Goal: Book appointment/travel/reservation

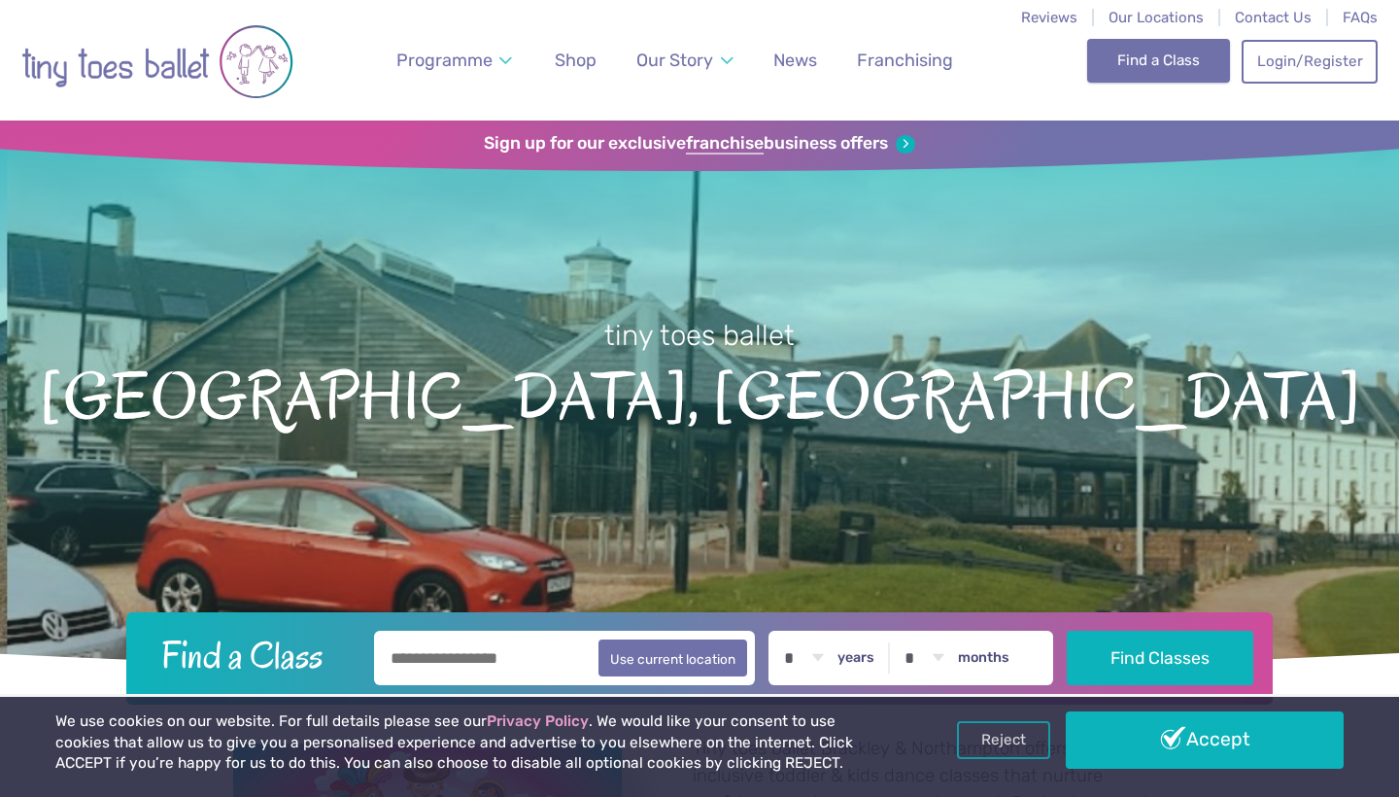
click at [1131, 57] on link "Find a Class" at bounding box center [1158, 60] width 143 height 43
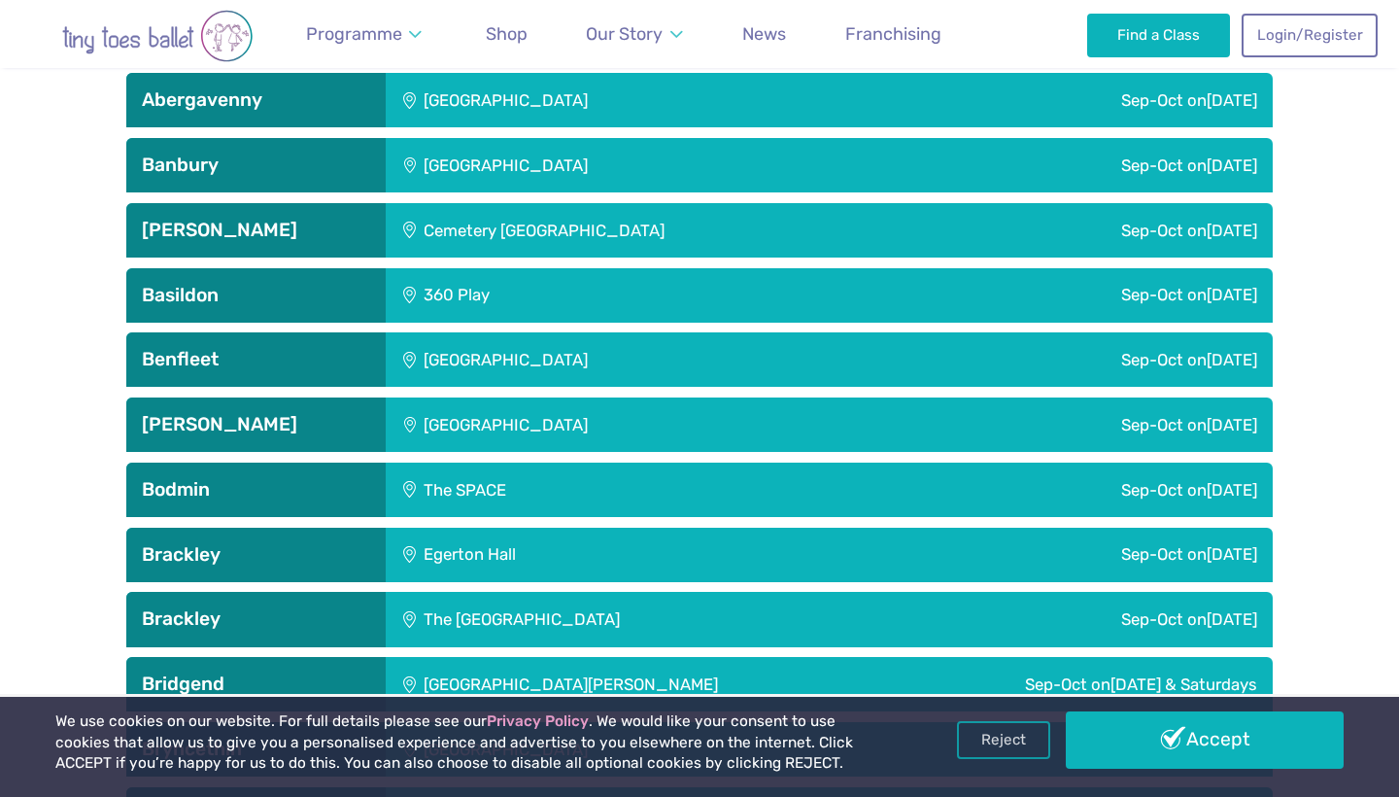
scroll to position [808, 0]
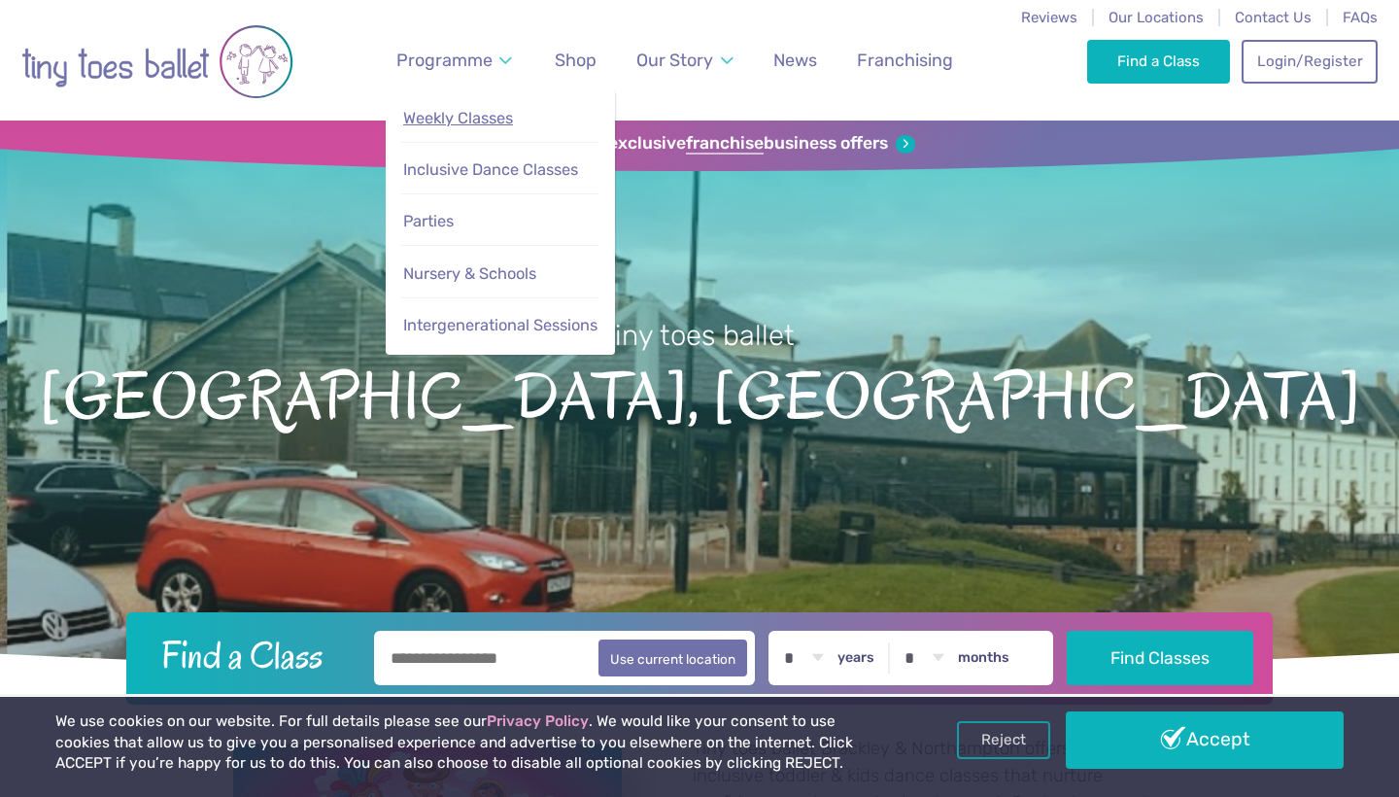
click at [488, 119] on span "Weekly Classes" at bounding box center [458, 118] width 110 height 18
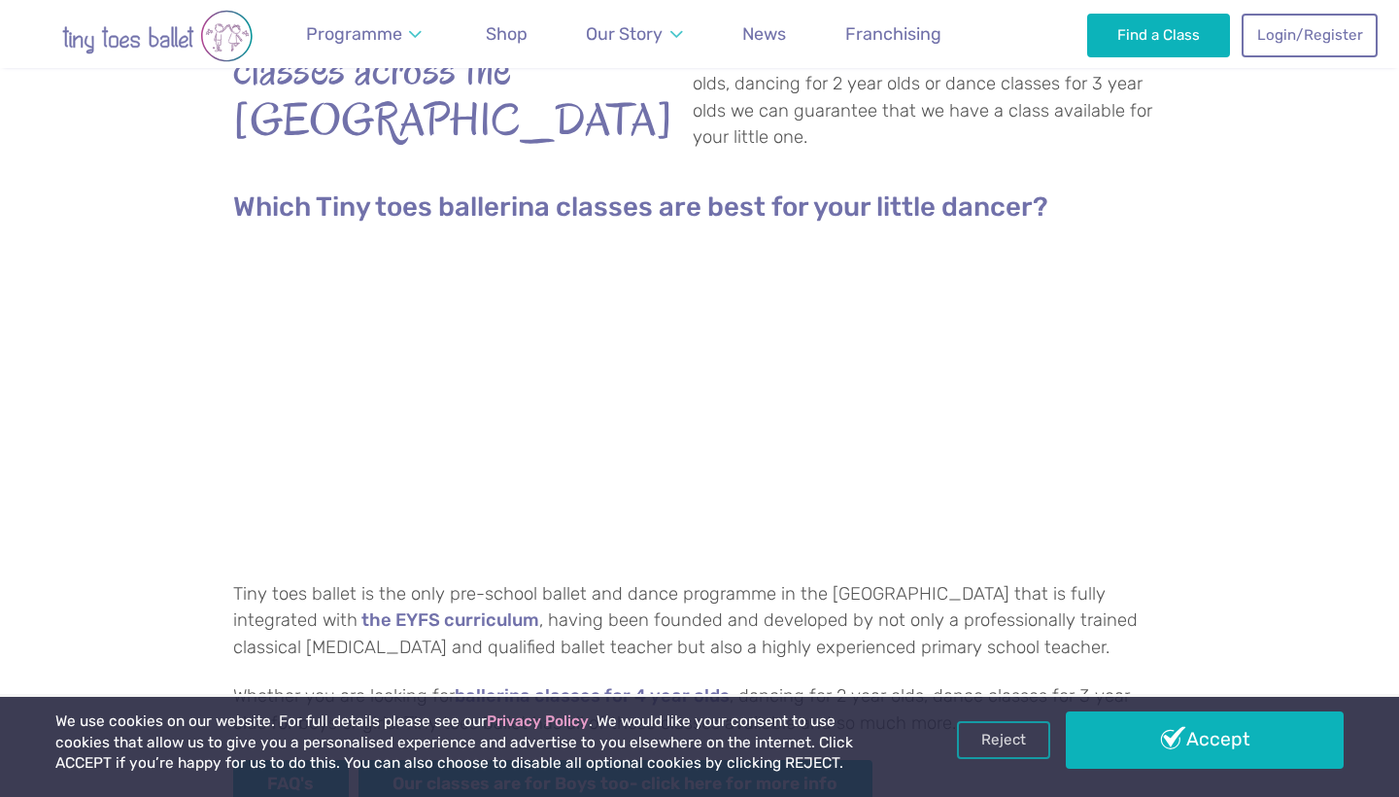
scroll to position [523, 0]
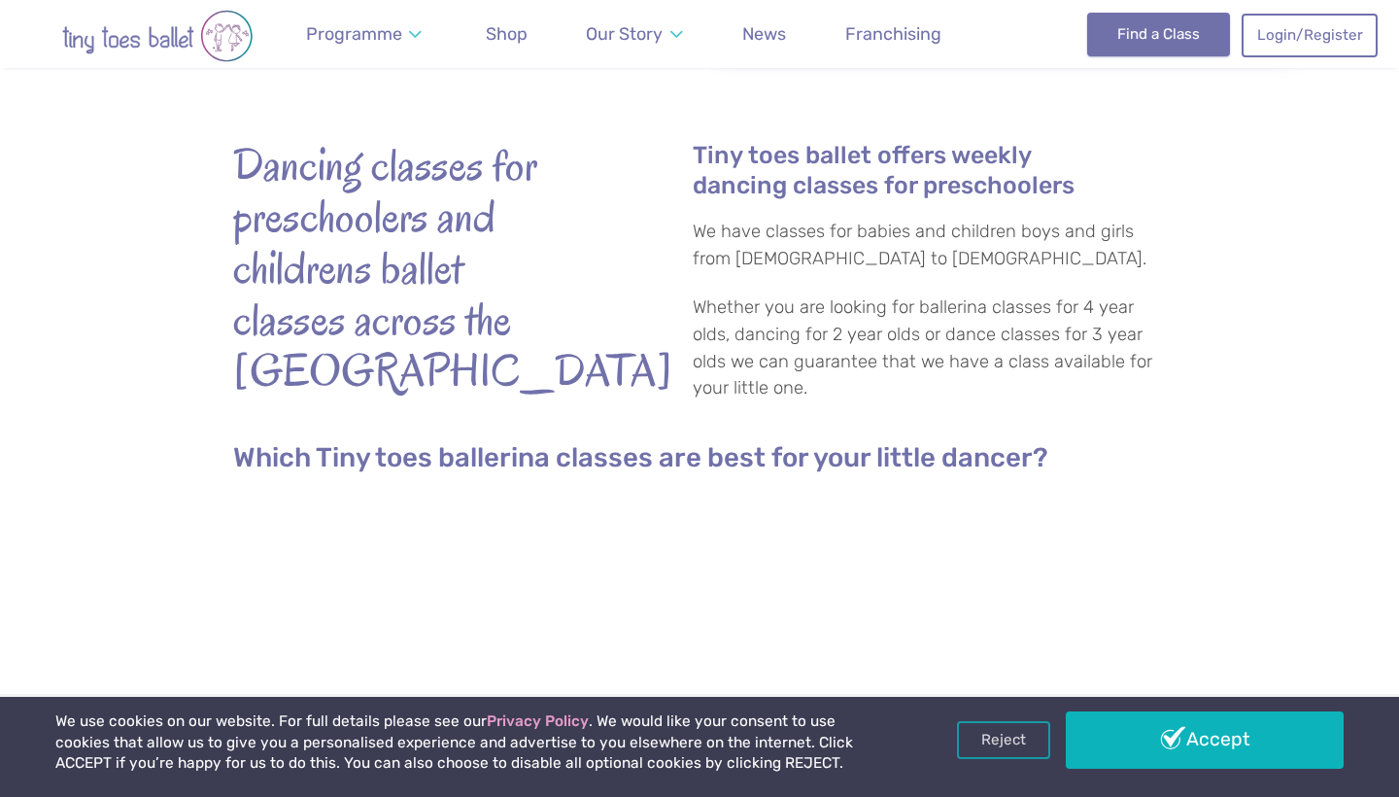
click at [1133, 41] on link "Find a Class" at bounding box center [1158, 34] width 143 height 43
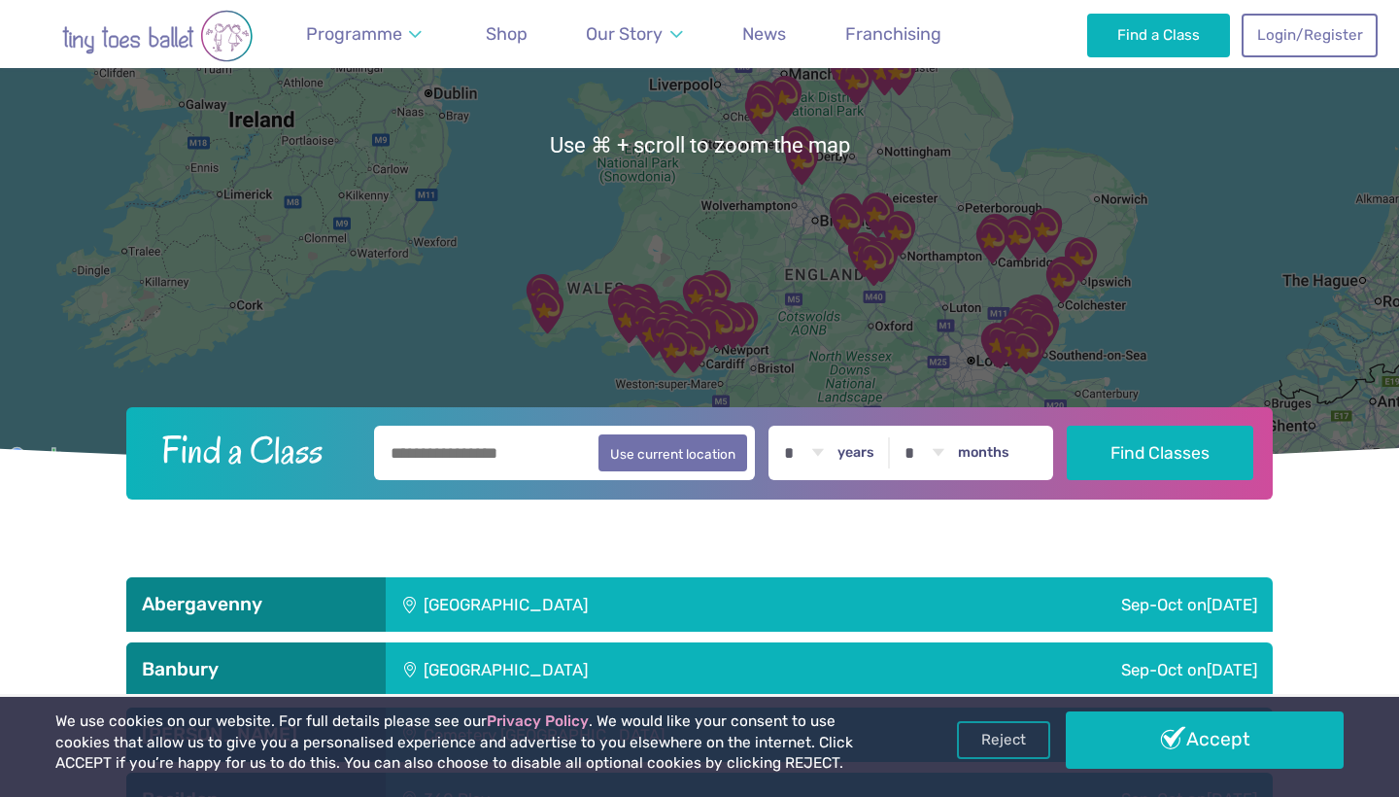
scroll to position [304, 0]
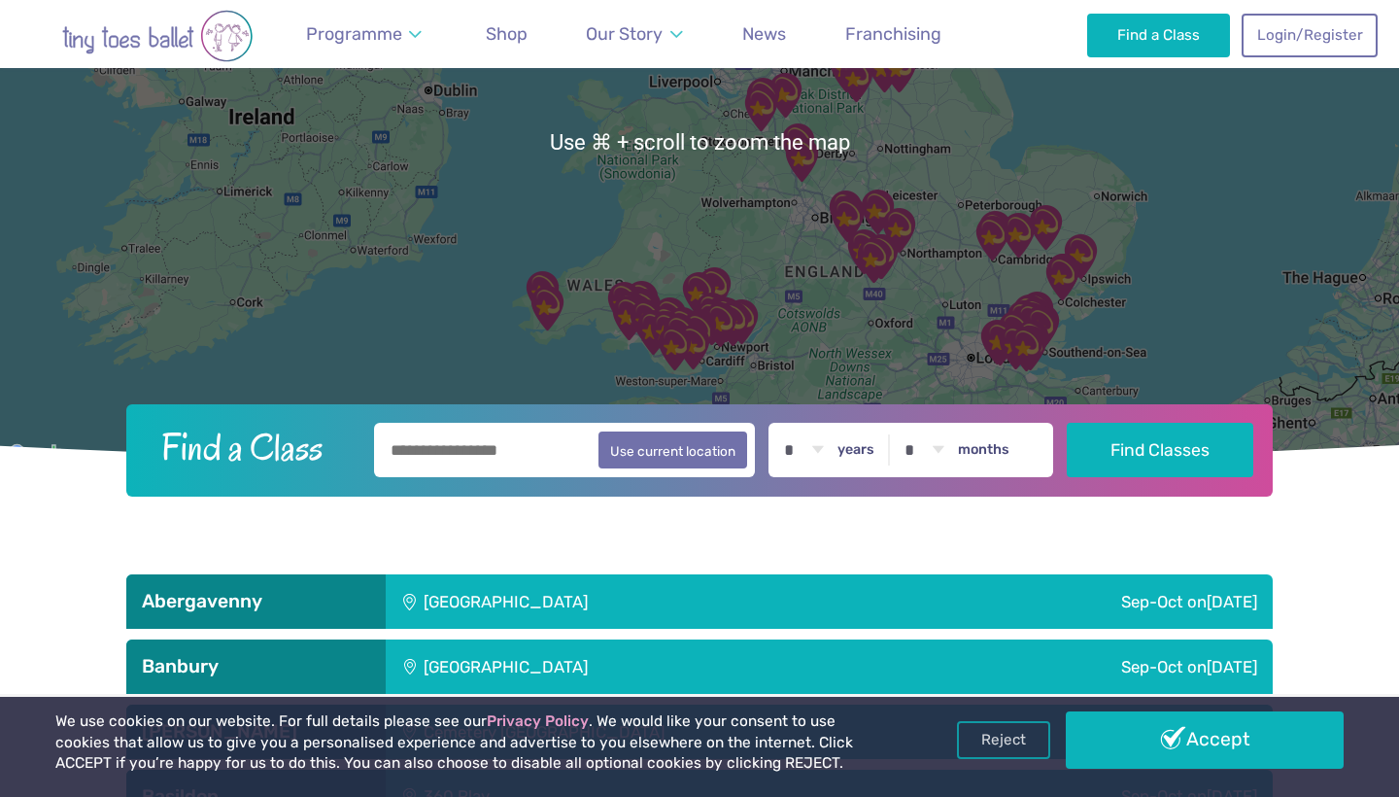
click at [508, 453] on input "text" at bounding box center [564, 450] width 381 height 54
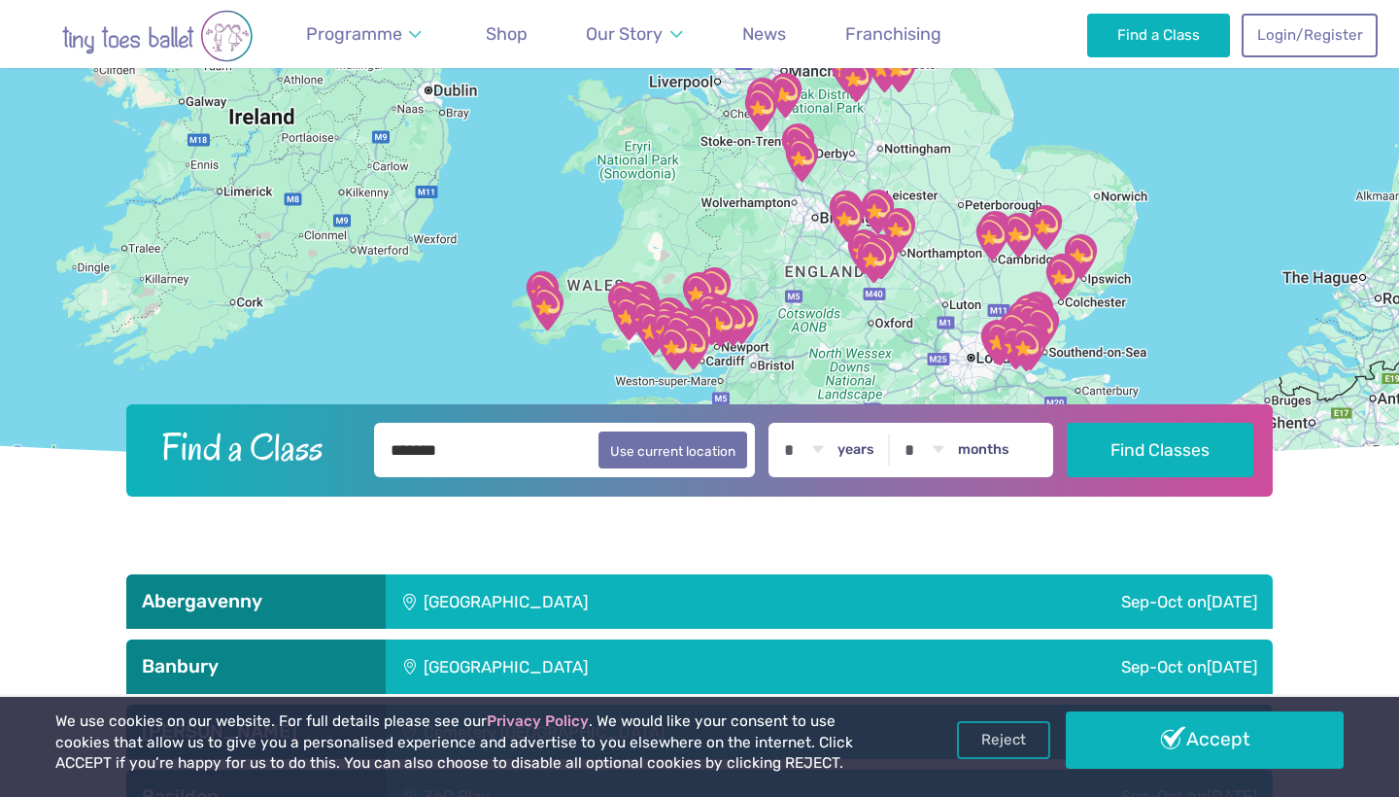
type input "*******"
click at [888, 460] on div "* * * * * * * * * * ** ** ** years * * * * * * * * * * ** ** months" at bounding box center [911, 450] width 285 height 54
click at [875, 450] on label "years" at bounding box center [856, 449] width 37 height 17
click at [834, 450] on select "* * * * * * * * * * ** ** **" at bounding box center [803, 450] width 60 height 54
select select "*"
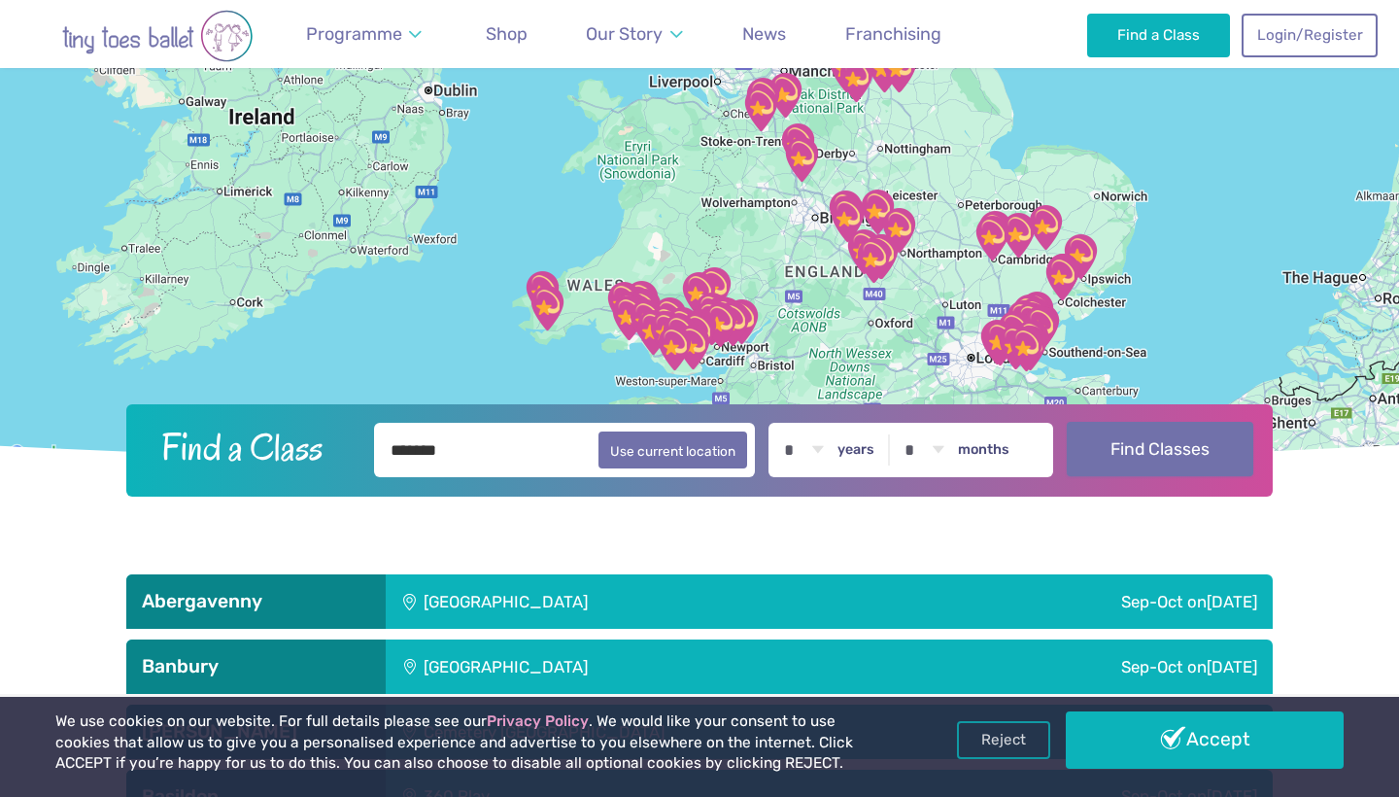
click at [1157, 463] on button "Find Classes" at bounding box center [1161, 449] width 188 height 54
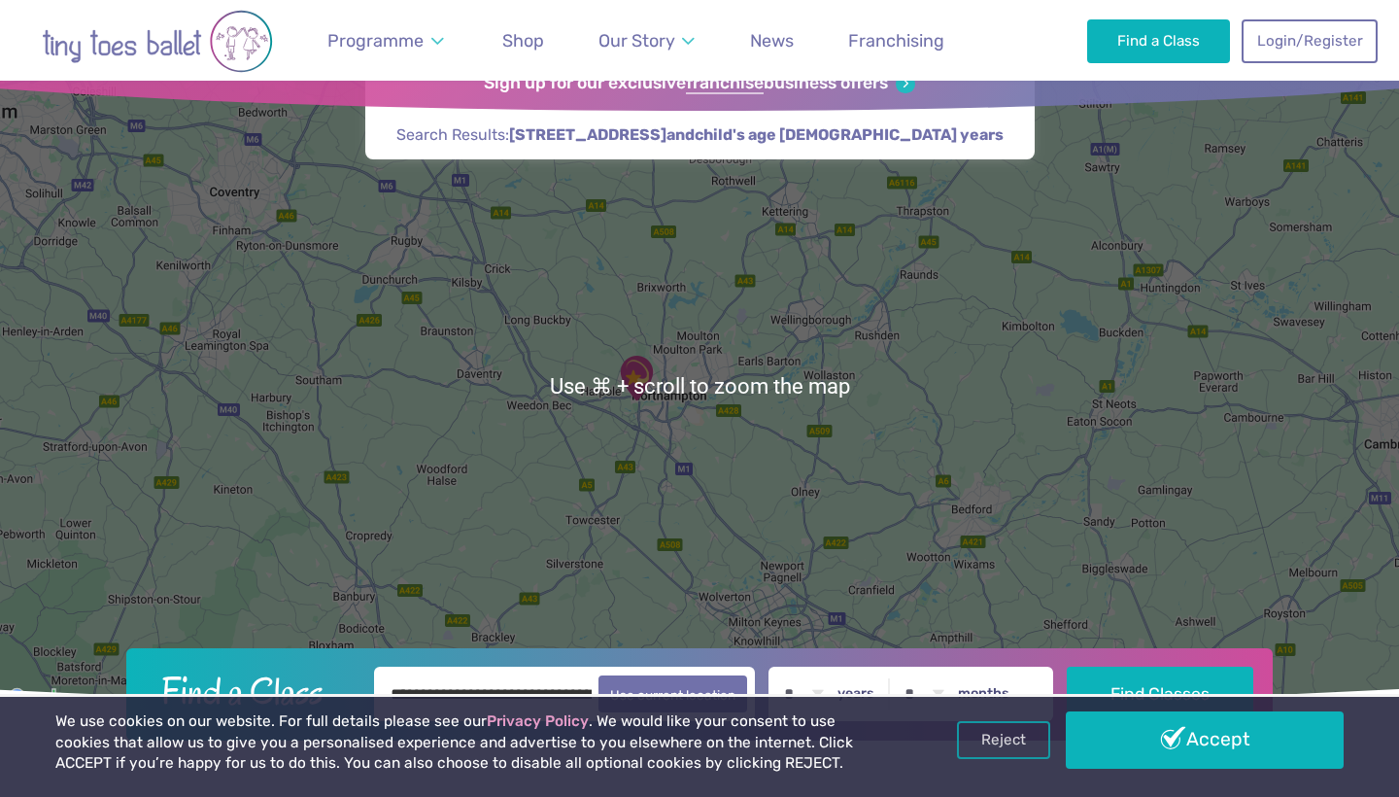
scroll to position [84, 0]
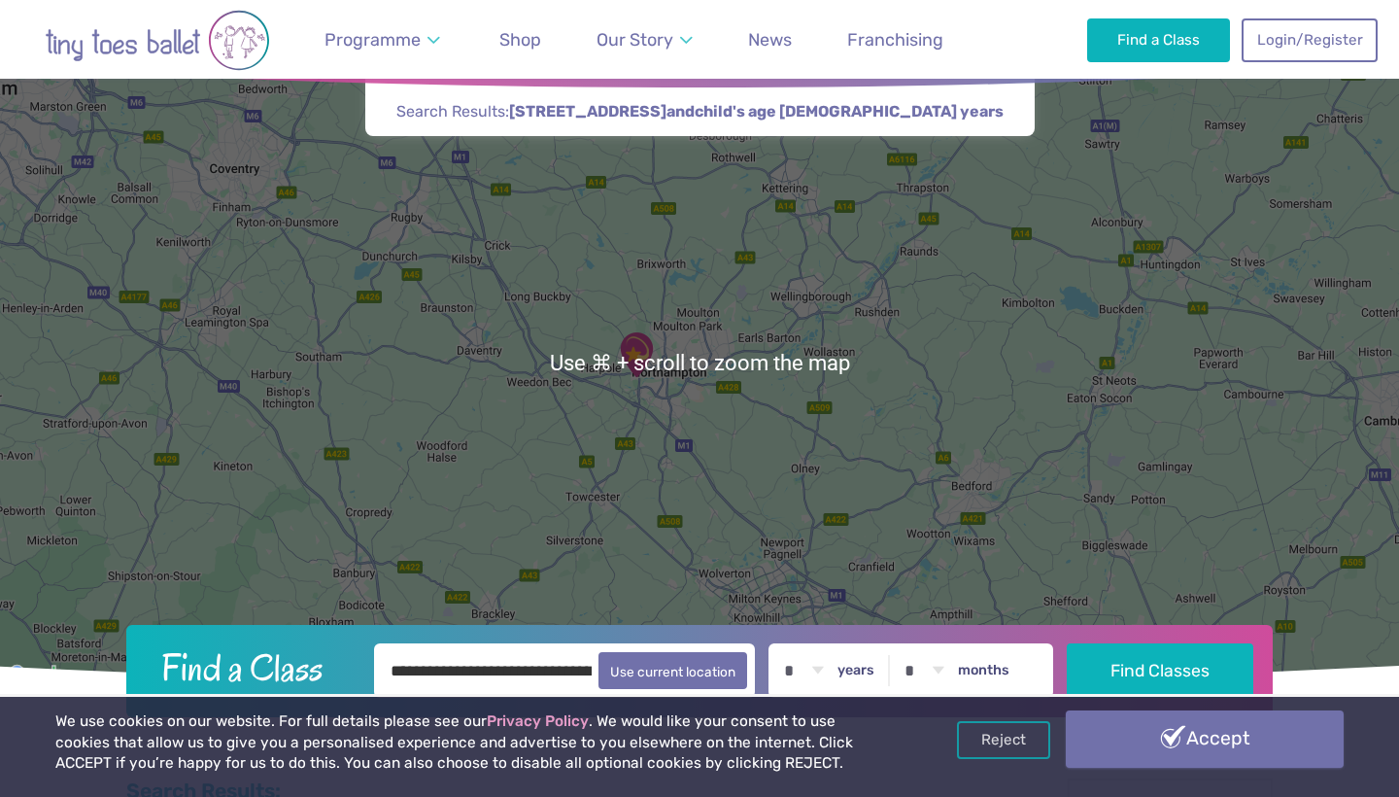
click at [1164, 749] on link "Accept" at bounding box center [1205, 738] width 278 height 56
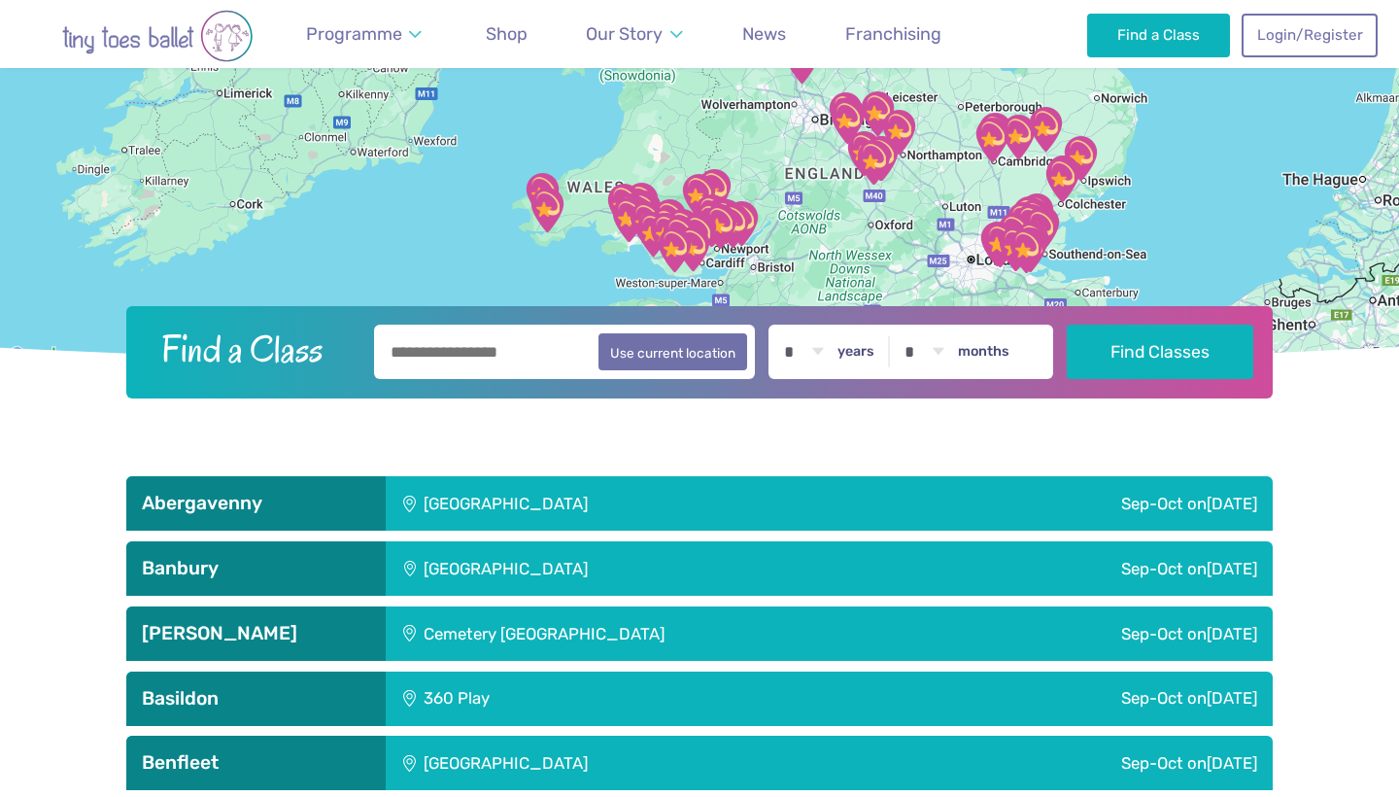
scroll to position [403, 0]
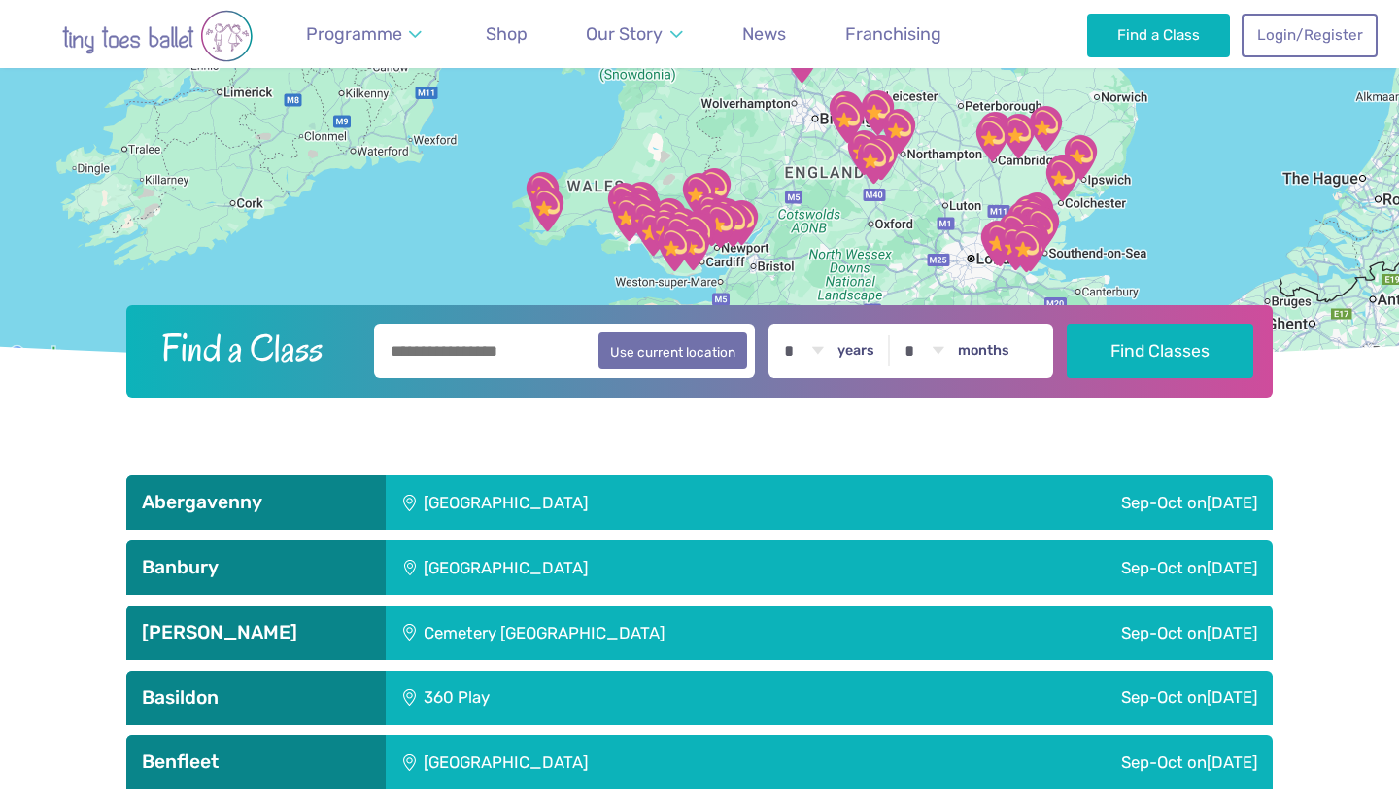
click at [577, 356] on input "text" at bounding box center [564, 351] width 381 height 54
type input "*******"
select select "*"
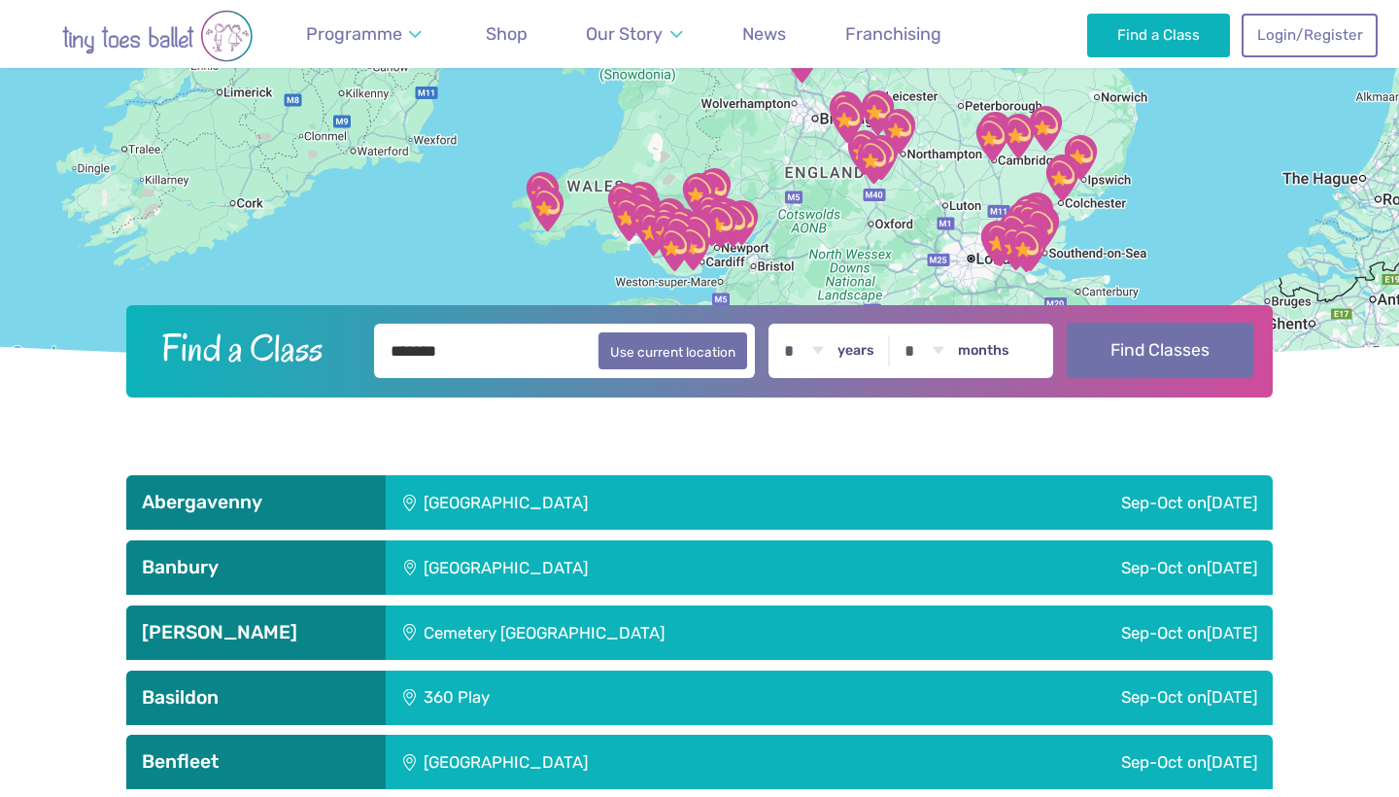
click at [1117, 349] on button "Find Classes" at bounding box center [1161, 350] width 188 height 54
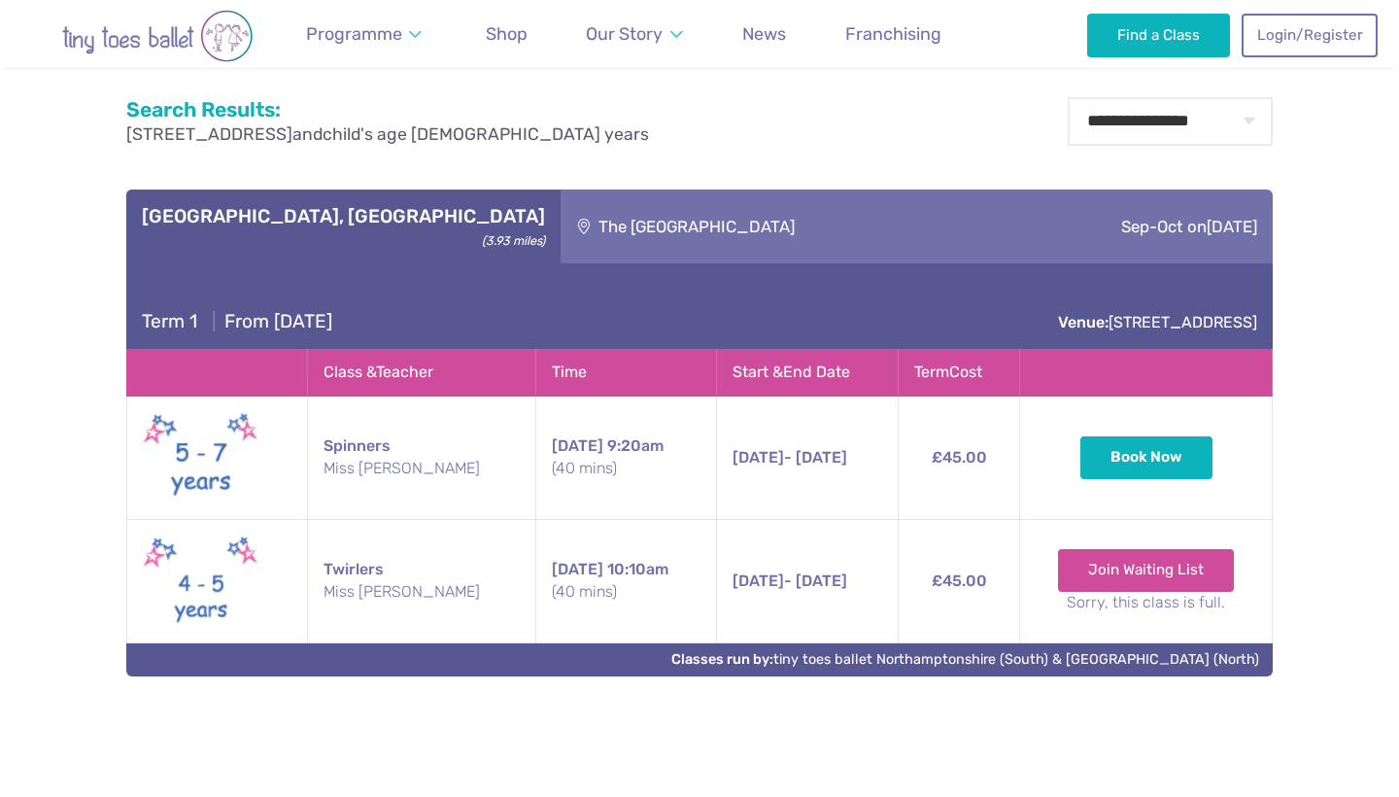
scroll to position [767, 0]
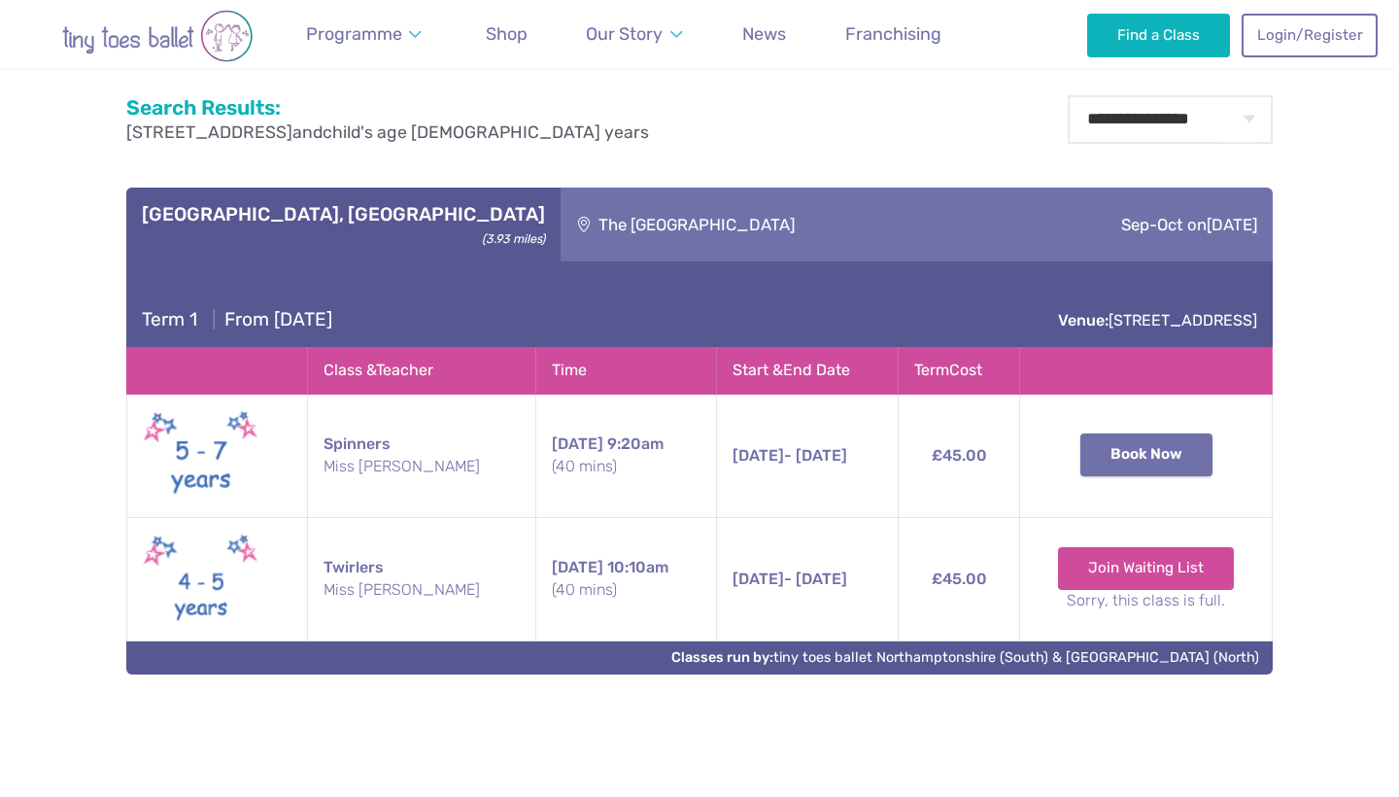
click at [1115, 460] on button "Book Now" at bounding box center [1147, 454] width 132 height 43
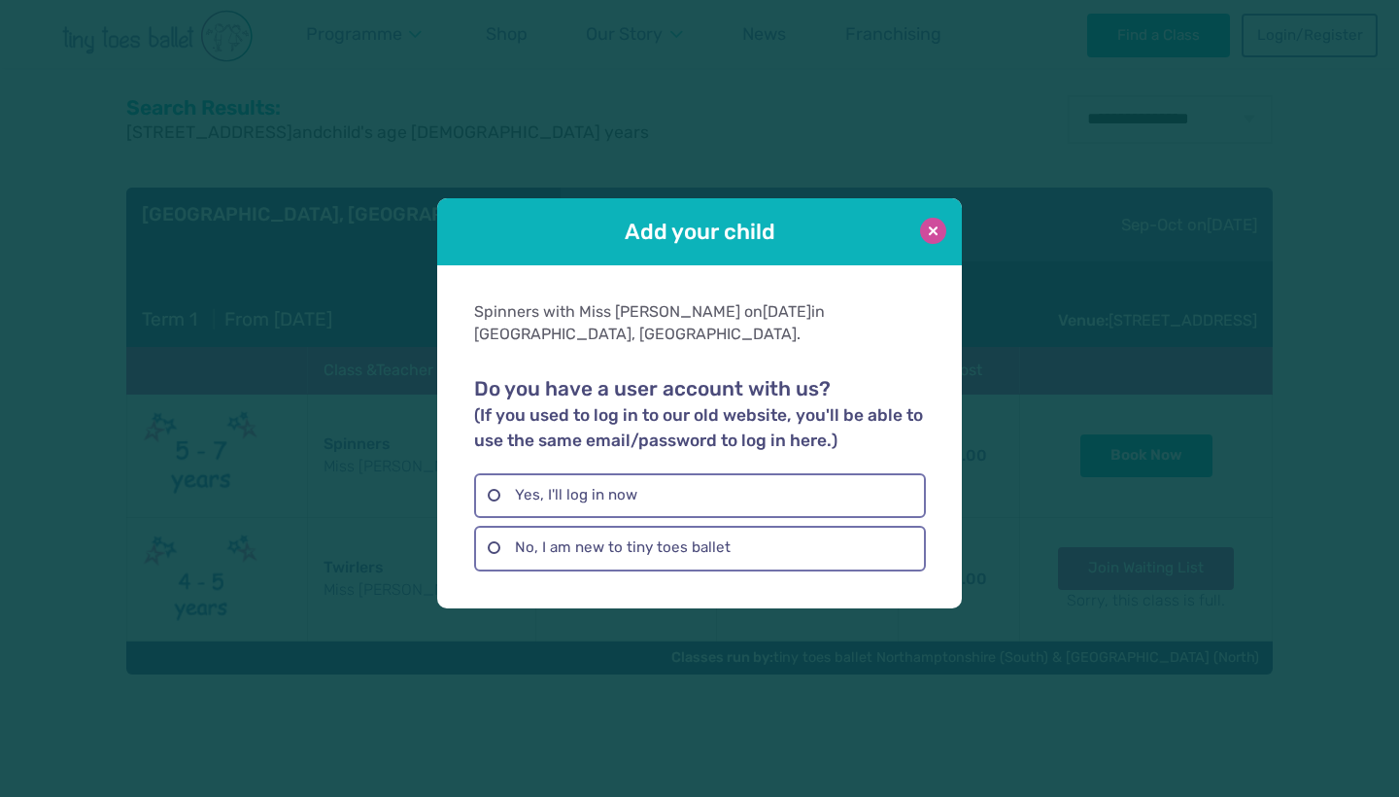
click at [934, 227] on button at bounding box center [933, 231] width 26 height 26
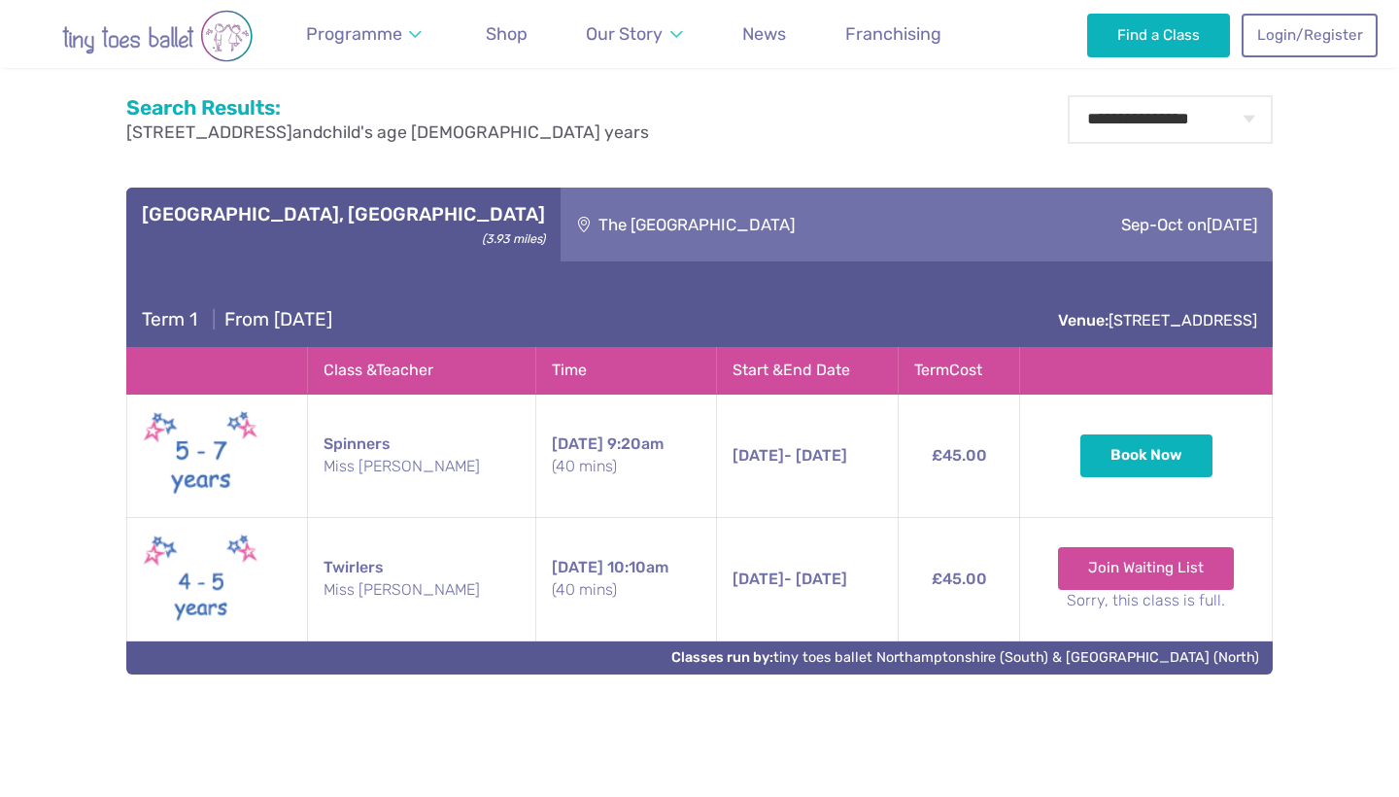
click at [596, 450] on td "[DATE] 9:20am (40 mins)" at bounding box center [626, 455] width 181 height 123
